Goal: Find specific page/section: Find specific page/section

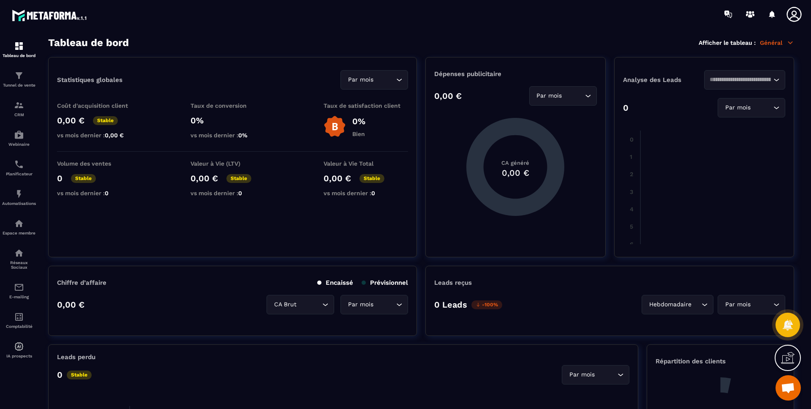
click at [792, 42] on icon at bounding box center [790, 43] width 8 height 8
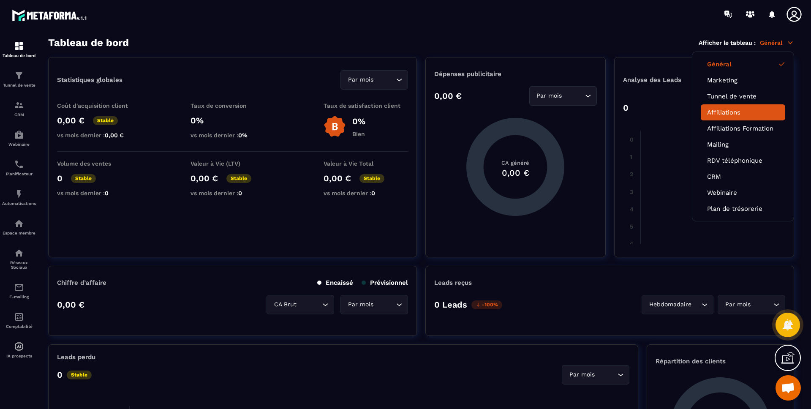
click at [726, 114] on link "Affiliations" at bounding box center [743, 112] width 72 height 8
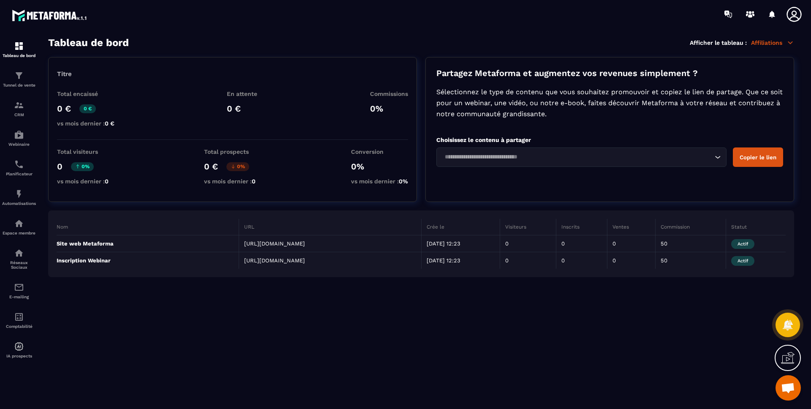
click at [430, 45] on div "Tableau de bord Afficher le tableau : Affiliations" at bounding box center [421, 43] width 746 height 12
click at [423, 203] on div "Titre Total encaissé 0 € 0 € vs mois dernier : 0 € En attente 0 € Commissions 0…" at bounding box center [421, 167] width 746 height 220
click at [547, 317] on section "Tableau de bord Afficher le tableau : Affiliations Titre Total encaissé 0 € 0 €…" at bounding box center [421, 223] width 762 height 372
click at [116, 32] on div "Tableau de bord Tunnel de vente CRM Webinaire Planificateur Automatisations Esp…" at bounding box center [72, 217] width 144 height 379
click at [543, 245] on td "0" at bounding box center [528, 243] width 56 height 17
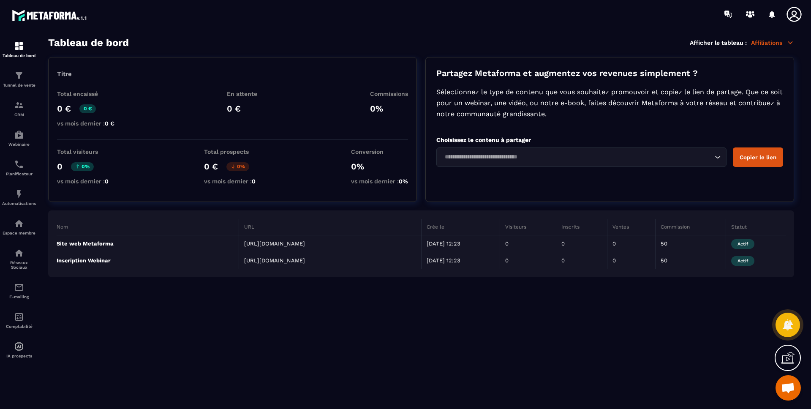
click at [111, 243] on p "Site web Metaforma" at bounding box center [145, 243] width 177 height 6
drag, startPoint x: 97, startPoint y: 259, endPoint x: 69, endPoint y: 229, distance: 41.2
click at [97, 259] on p "Inscription Webinar" at bounding box center [145, 260] width 177 height 6
click at [24, 90] on link "Tunnel de vente" at bounding box center [19, 79] width 34 height 30
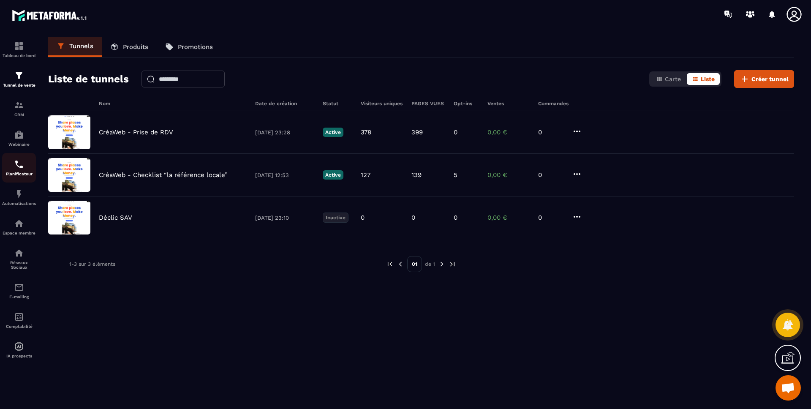
click at [16, 165] on img at bounding box center [19, 164] width 10 height 10
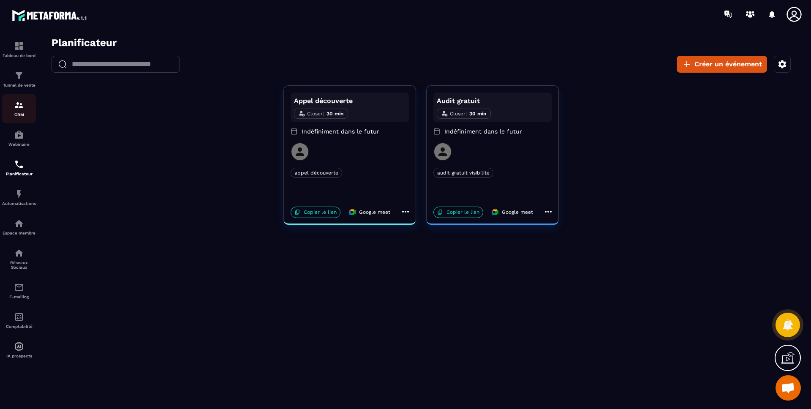
click at [23, 109] on img at bounding box center [19, 105] width 10 height 10
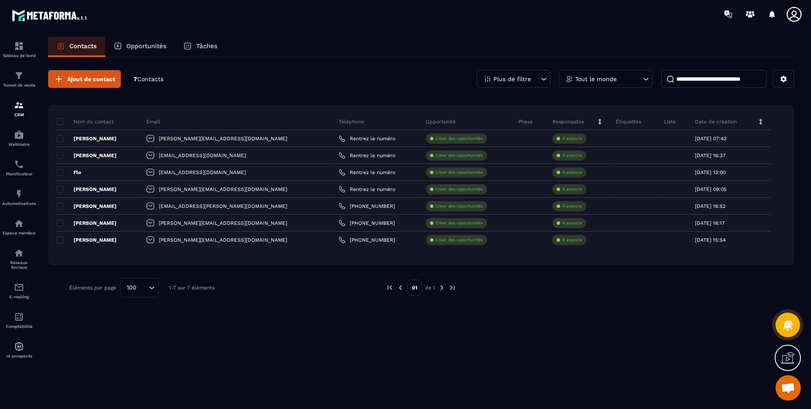
click at [187, 39] on div "Tâches" at bounding box center [200, 47] width 51 height 20
